Goal: Check status

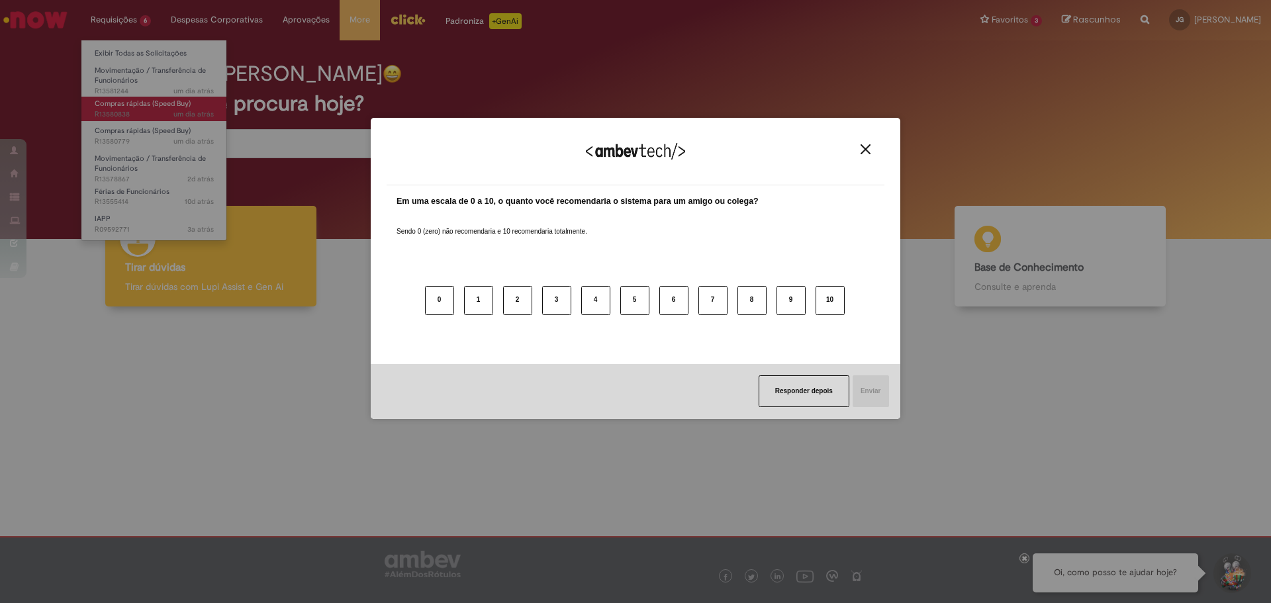
click at [143, 103] on div "Agradecemos seu feedback! Em uma escala de 0 a 10, o quanto você recomendaria o…" at bounding box center [635, 301] width 1271 height 603
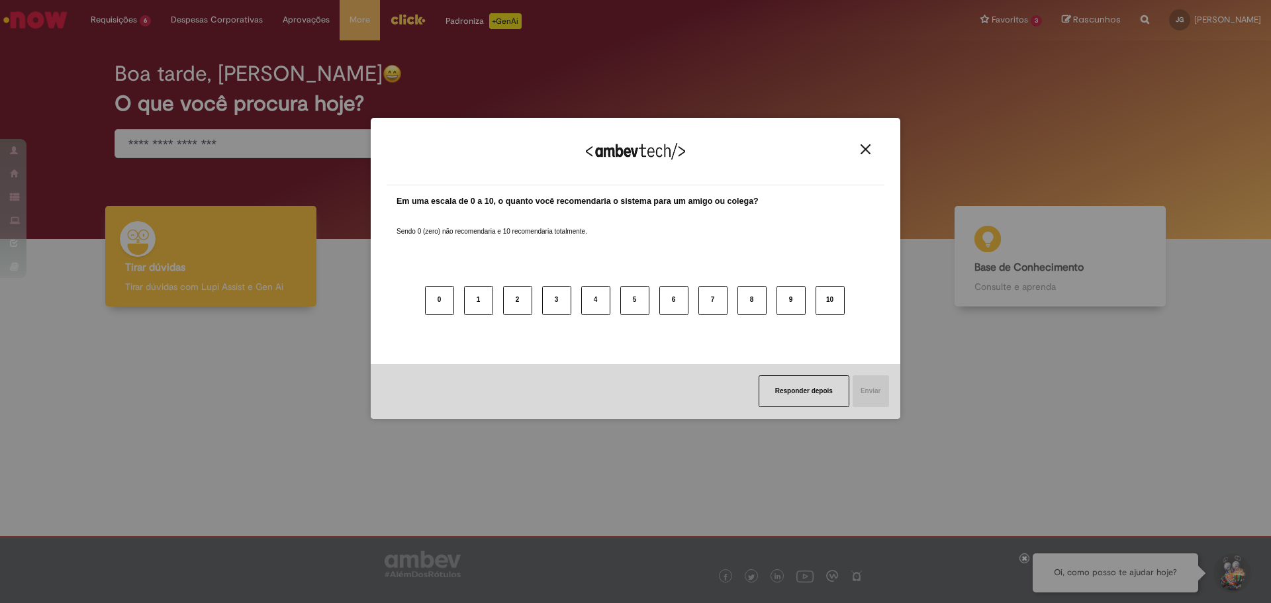
drag, startPoint x: 868, startPoint y: 153, endPoint x: 667, endPoint y: 146, distance: 201.4
click at [869, 154] on img "Close" at bounding box center [866, 149] width 10 height 10
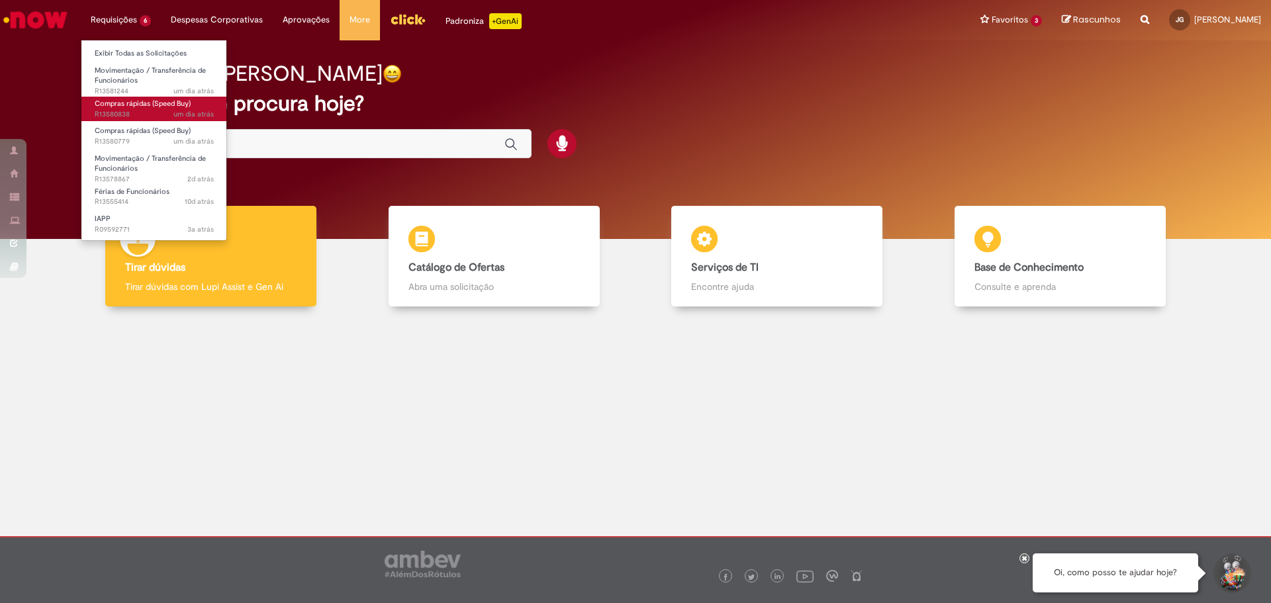
click at [158, 107] on span "Compras rápidas (Speed Buy)" at bounding box center [143, 104] width 96 height 10
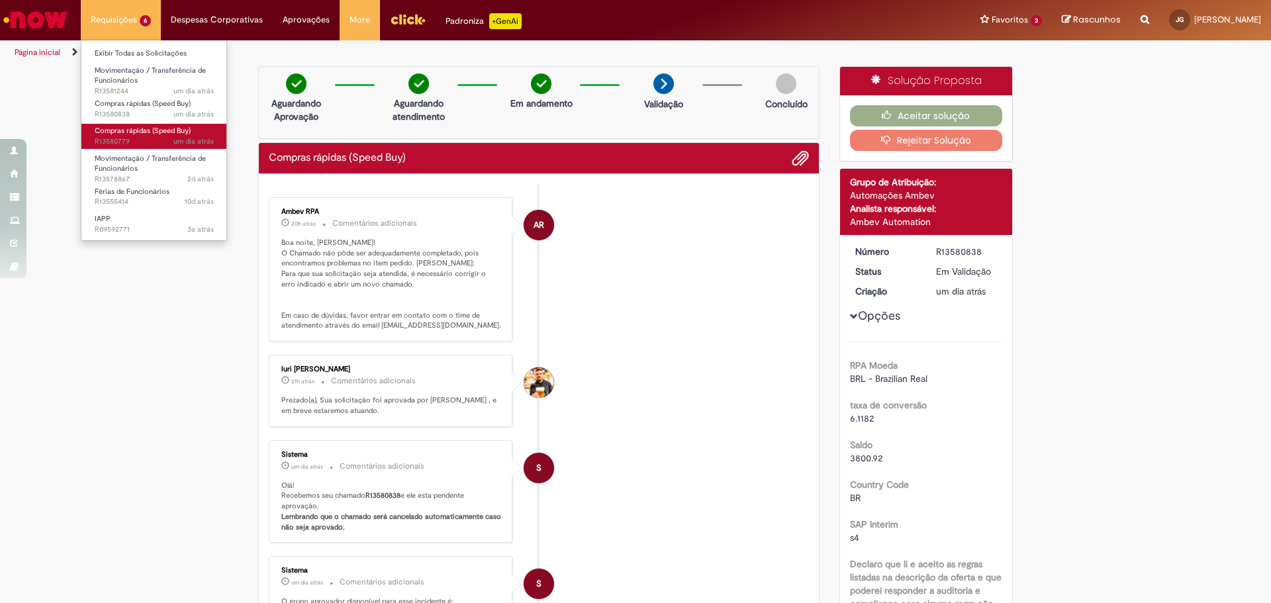
click at [134, 144] on span "um dia atrás um dia atrás R13580779" at bounding box center [154, 141] width 119 height 11
